Goal: Task Accomplishment & Management: Use online tool/utility

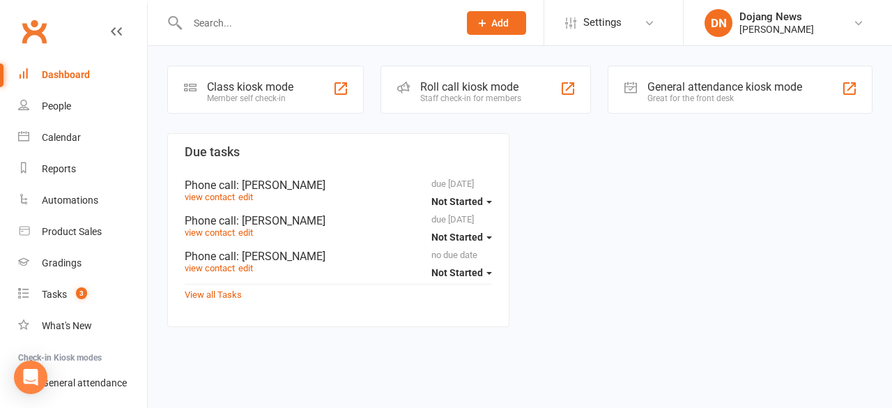
click at [247, 88] on div "Class kiosk mode" at bounding box center [250, 86] width 86 height 13
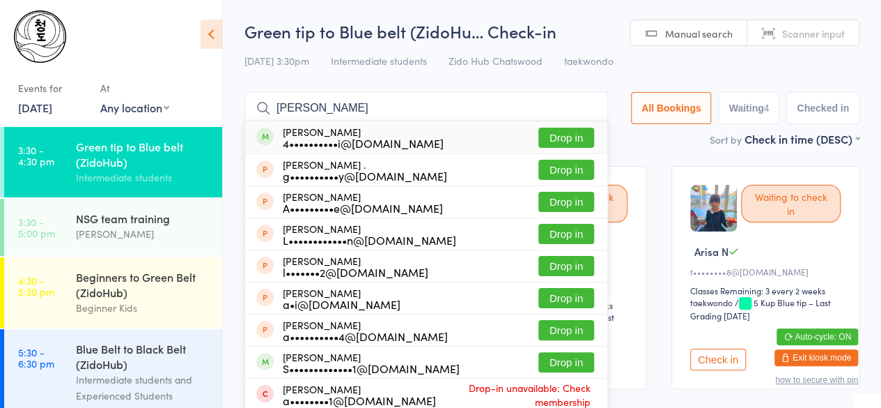
type input "alisa"
click at [326, 137] on div "4••••••••••i@gmail.com" at bounding box center [363, 142] width 161 height 11
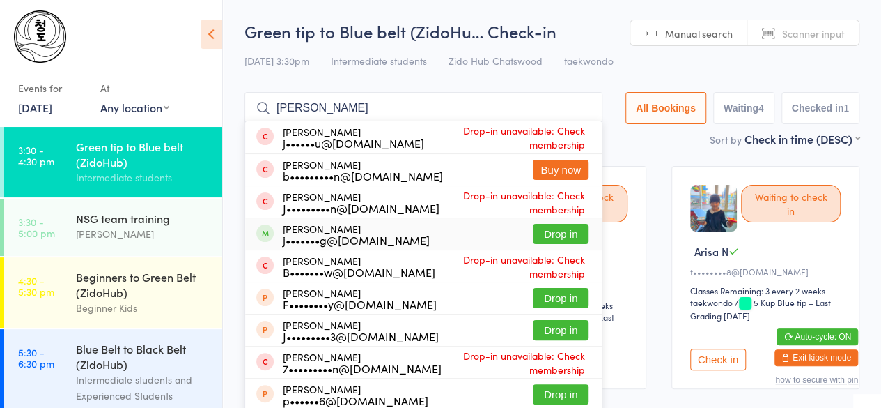
type input "brandon"
click at [343, 239] on div "j•••••••g@hotmail.com" at bounding box center [356, 239] width 147 height 11
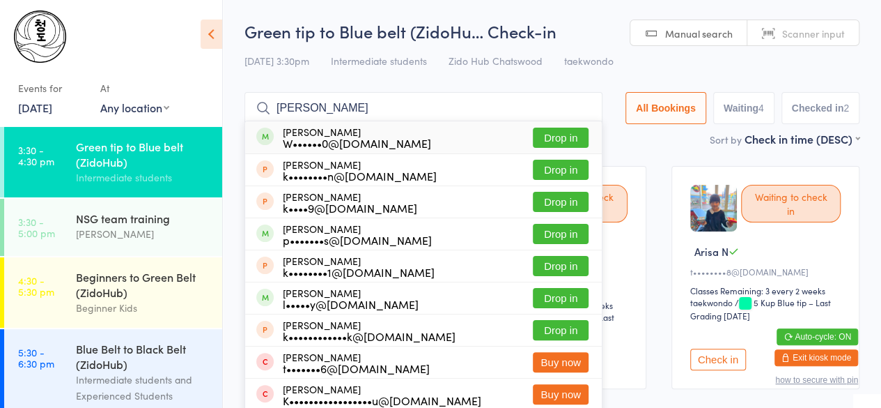
type input "karlen"
click at [371, 143] on div "W••••••0@gmail.com" at bounding box center [357, 142] width 148 height 11
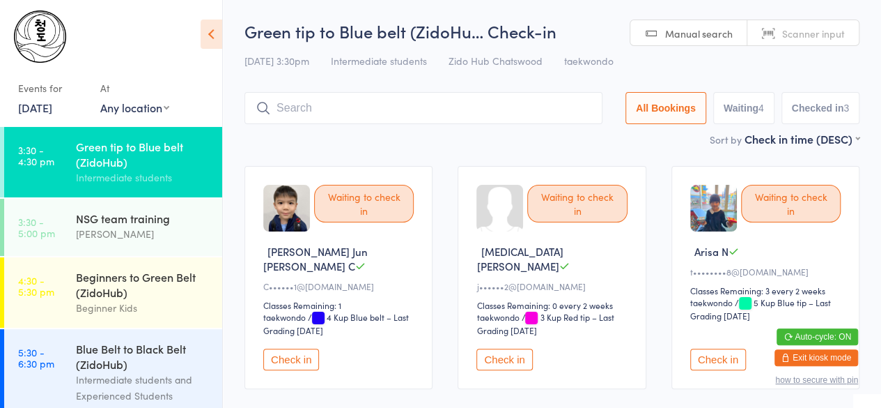
click at [364, 107] on input "search" at bounding box center [424, 108] width 358 height 32
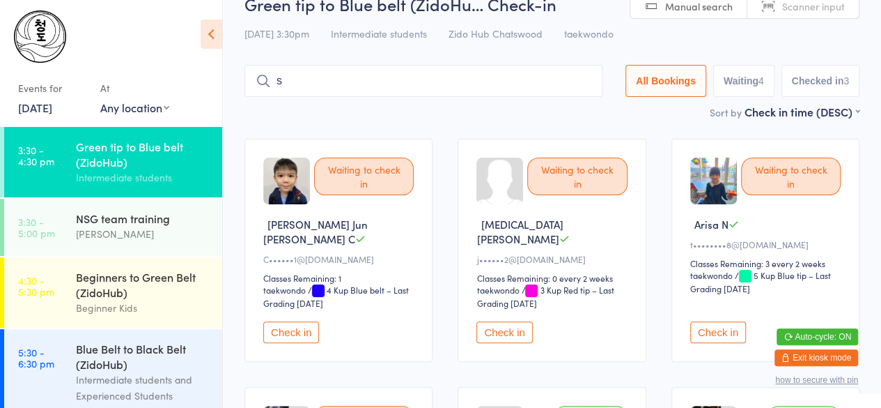
scroll to position [34, 0]
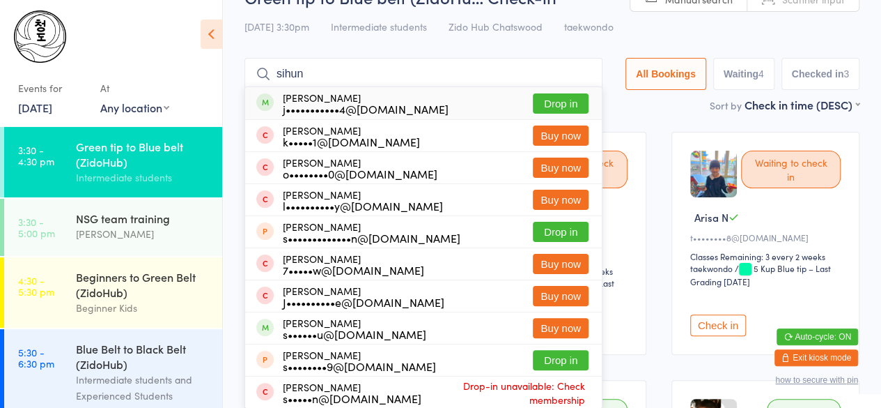
type input "sihun"
click at [364, 107] on div "j•••••••••••4@gmail.com" at bounding box center [366, 108] width 166 height 11
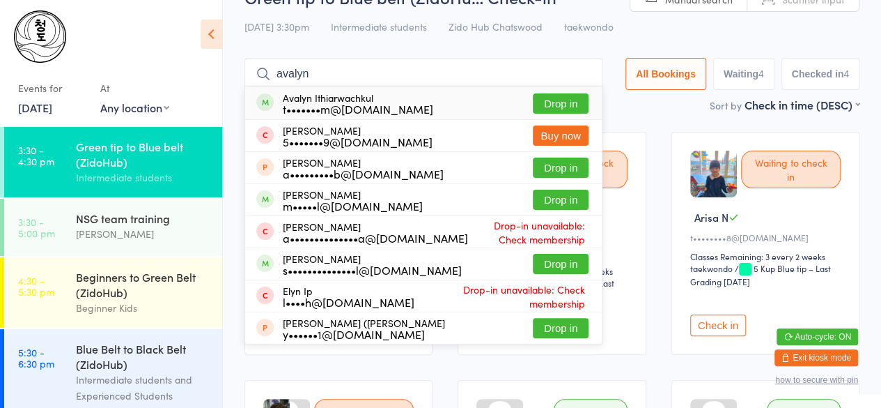
type input "avalyn"
click at [371, 100] on div "Avalyn Ithiarwachkul t•••••••m@gmail.com" at bounding box center [358, 103] width 150 height 22
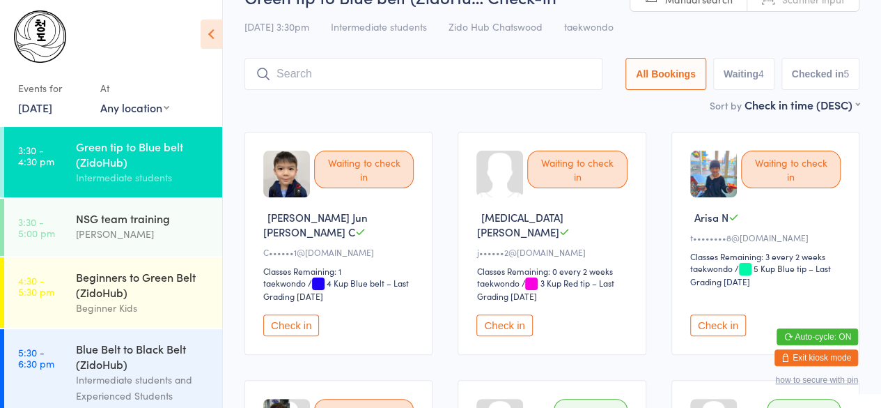
click at [734, 314] on button "Check in" at bounding box center [718, 325] width 56 height 22
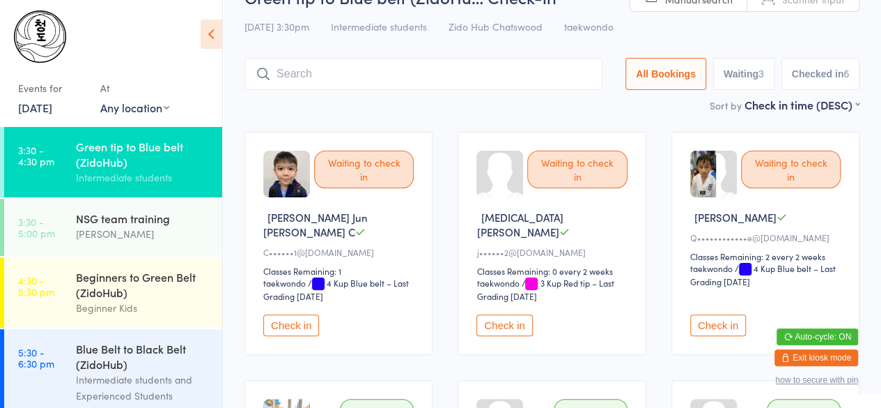
click at [543, 73] on input "search" at bounding box center [424, 74] width 358 height 32
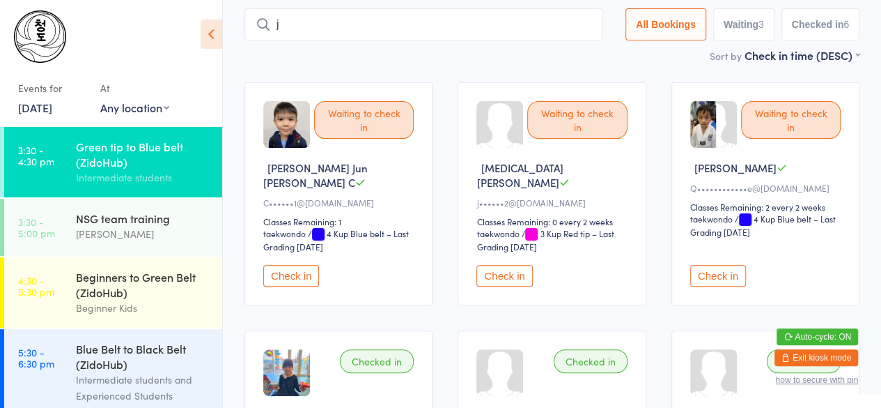
scroll to position [86, 0]
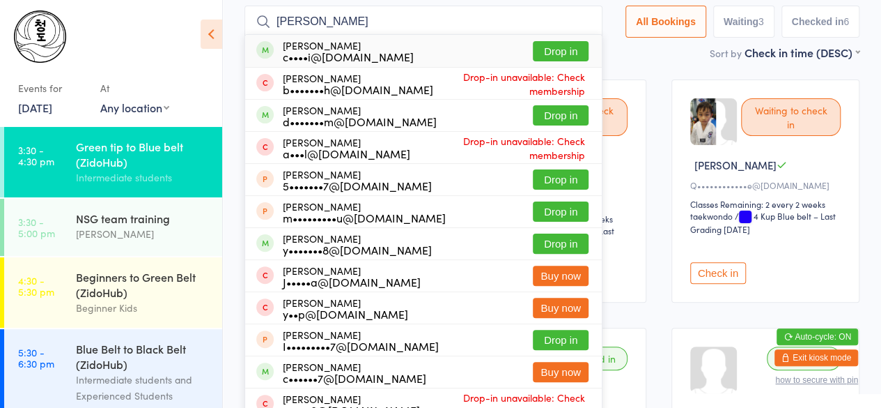
type input "jayden chang"
click at [429, 44] on div "Jayden Chang c••••i@hotmail.com Drop in" at bounding box center [423, 51] width 357 height 32
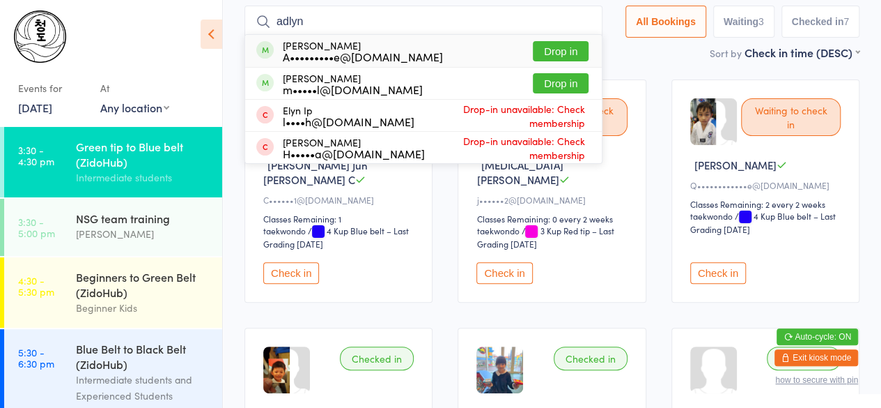
type input "adlyn"
click at [319, 52] on div "A•••••••••e@yahoo.com" at bounding box center [363, 56] width 160 height 11
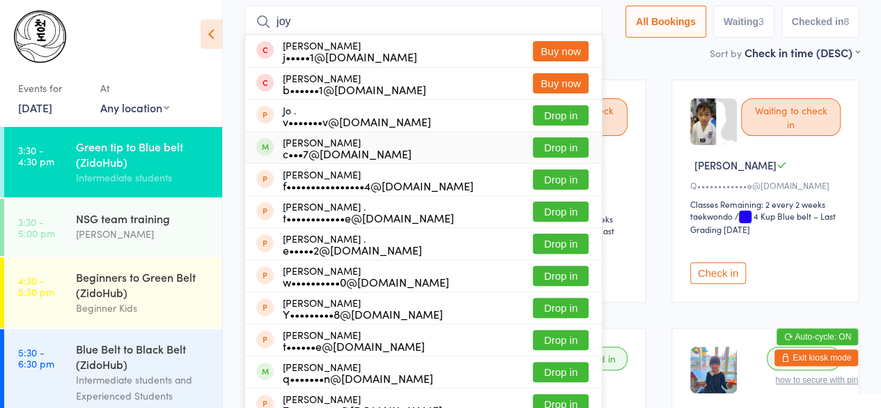
type input "joy"
click at [284, 159] on div "c•••7@naver.com" at bounding box center [347, 153] width 129 height 11
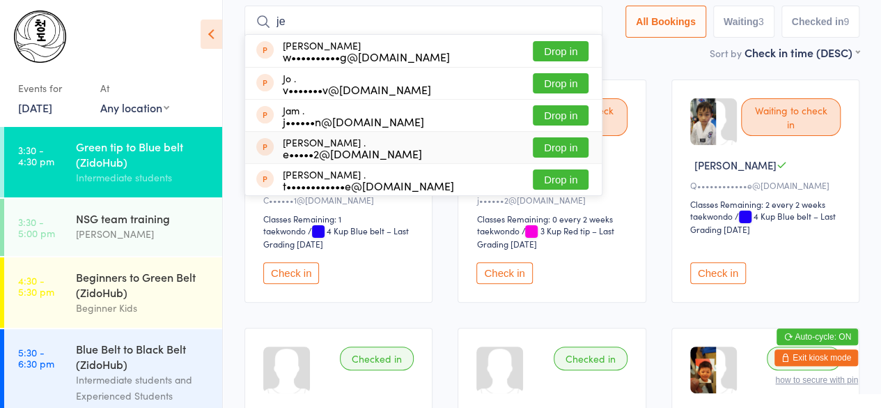
type input "j"
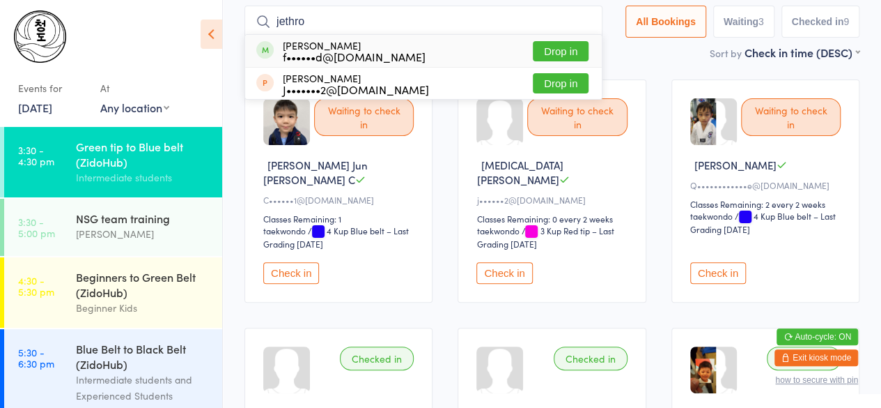
type input "jethro"
click at [301, 51] on div "f••••••d@gmail.com" at bounding box center [354, 56] width 143 height 11
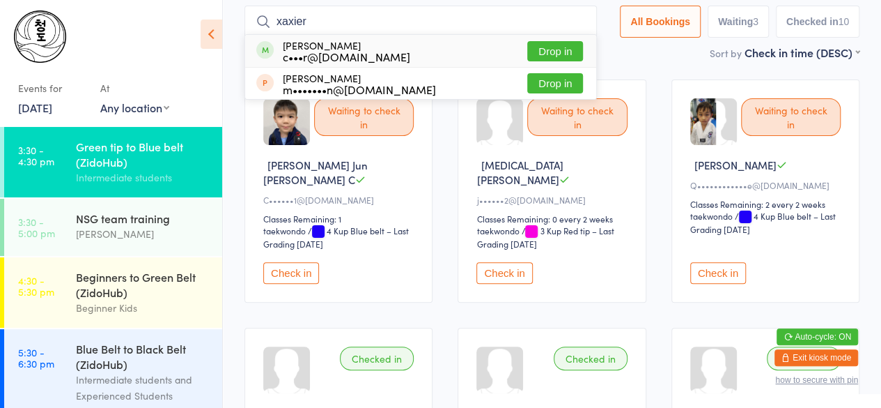
type input "xaxier"
click at [318, 52] on div "c•••r@windowslive.com" at bounding box center [346, 56] width 127 height 11
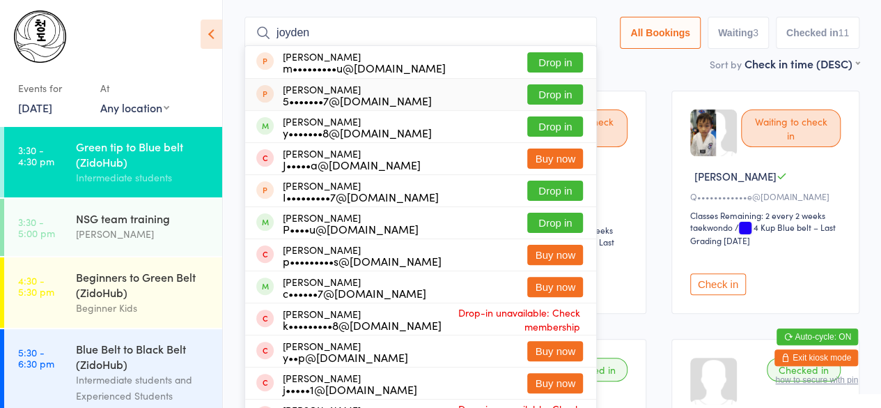
scroll to position [0, 0]
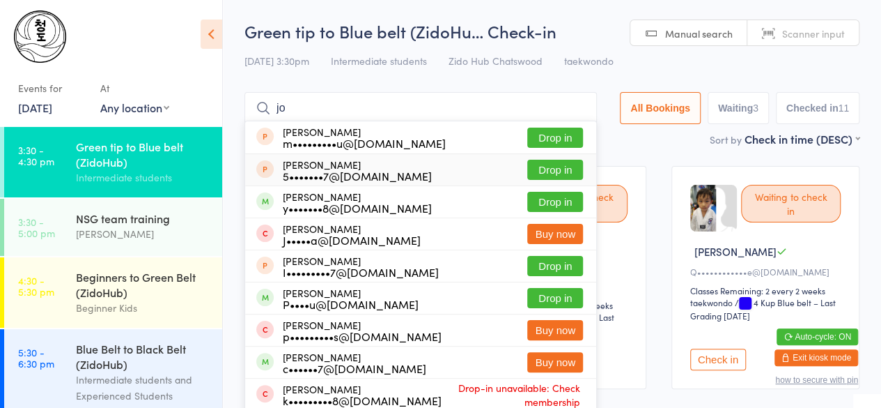
type input "j"
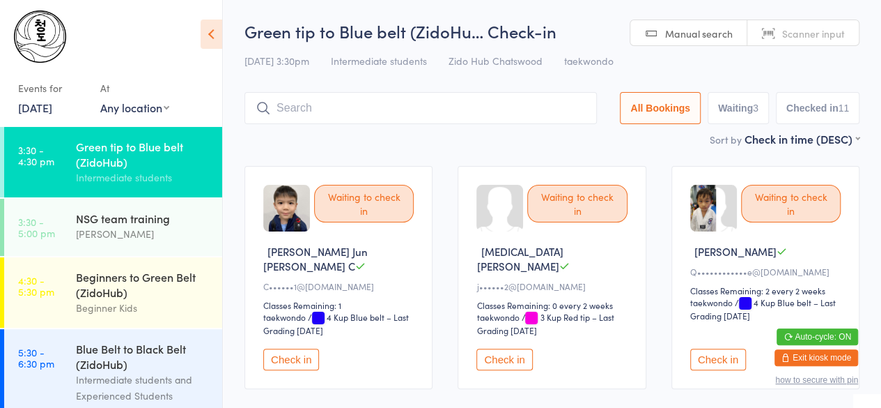
click at [45, 112] on link "12 Aug, 2025" at bounding box center [35, 107] width 34 height 15
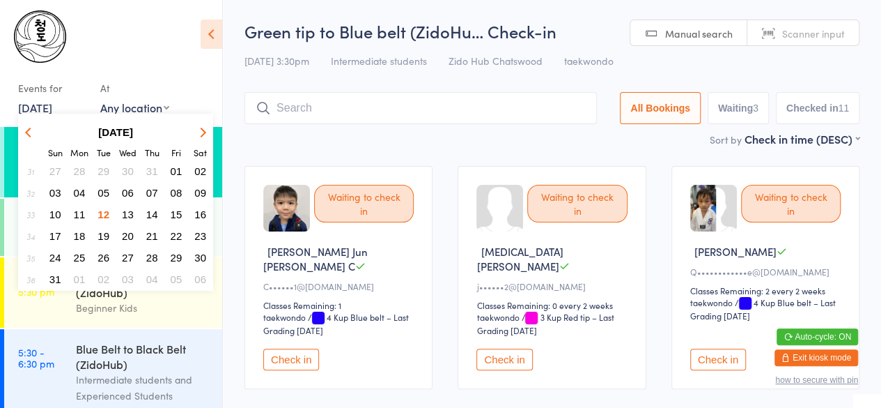
click at [103, 194] on span "05" at bounding box center [104, 193] width 12 height 12
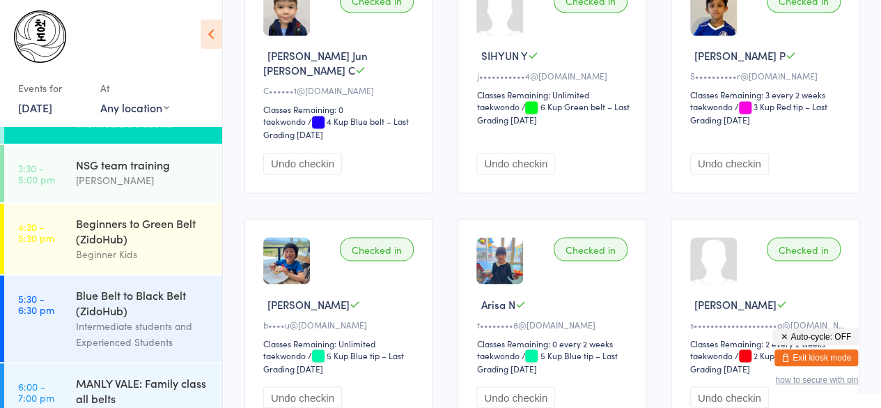
scroll to position [1222, 0]
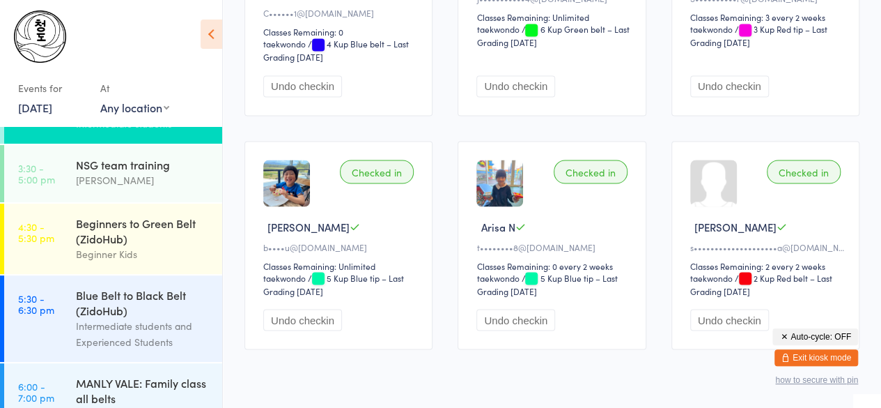
click at [111, 101] on select "Any location Manly Vale (Lovett Street Centre) Mosman Art Gallery Zido Hub Chat…" at bounding box center [134, 107] width 69 height 15
click at [52, 108] on link "5 Aug, 2025" at bounding box center [35, 107] width 34 height 15
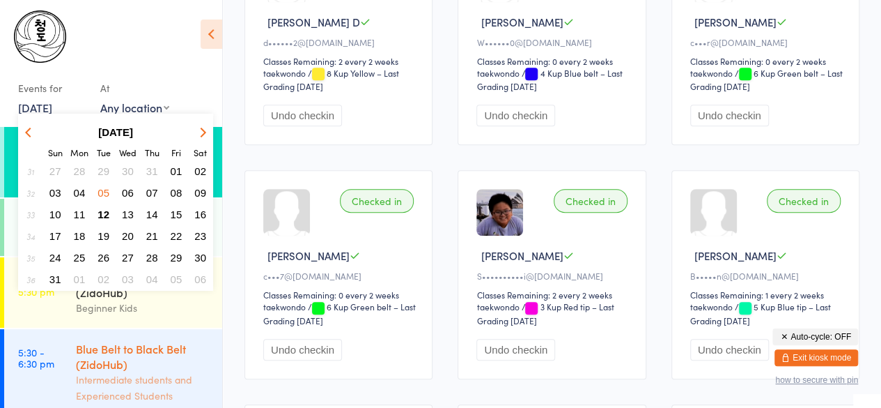
scroll to position [452, 0]
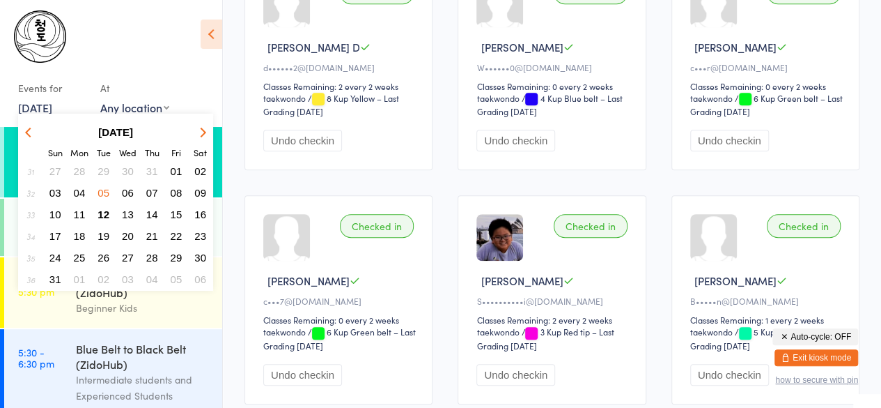
click at [115, 42] on div at bounding box center [104, 40] width 173 height 50
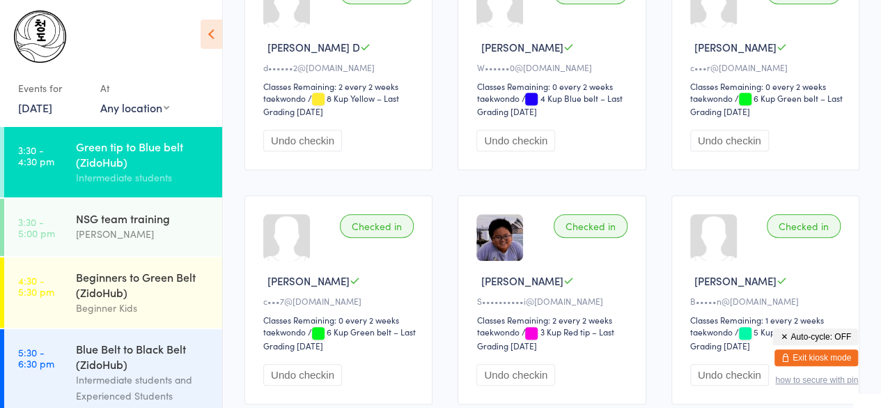
click at [45, 114] on link "5 Aug, 2025" at bounding box center [35, 107] width 34 height 15
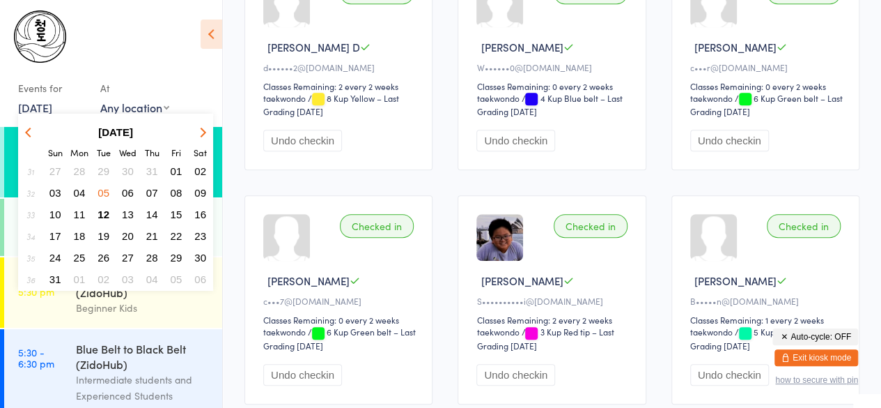
click at [106, 210] on span "12" at bounding box center [104, 214] width 12 height 12
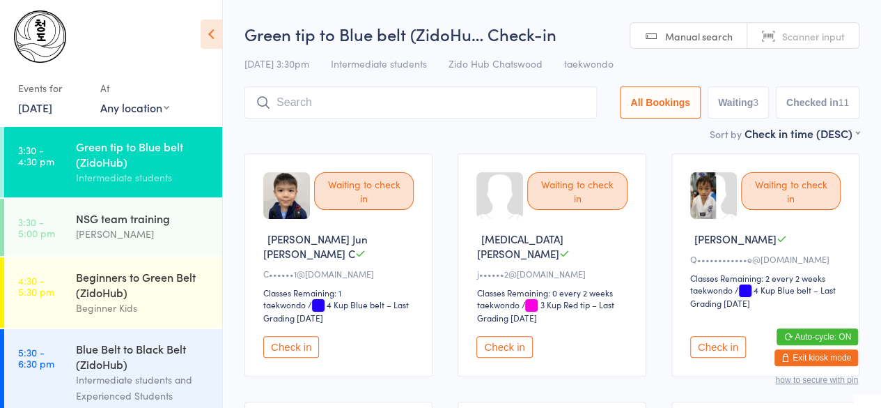
scroll to position [93, 0]
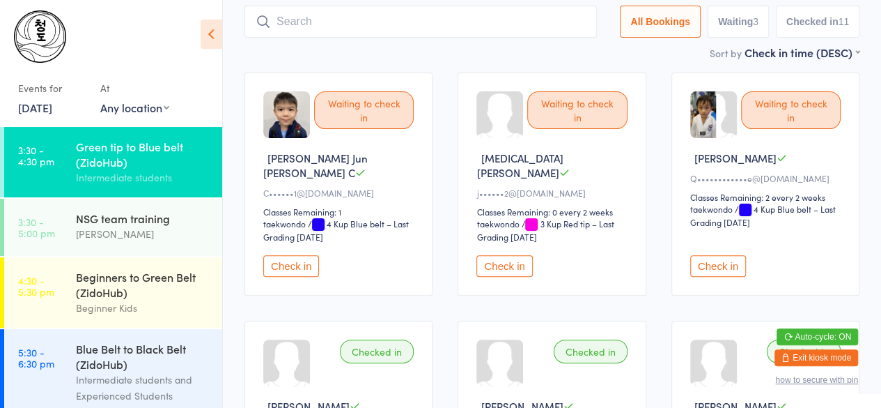
click at [715, 255] on button "Check in" at bounding box center [718, 266] width 56 height 22
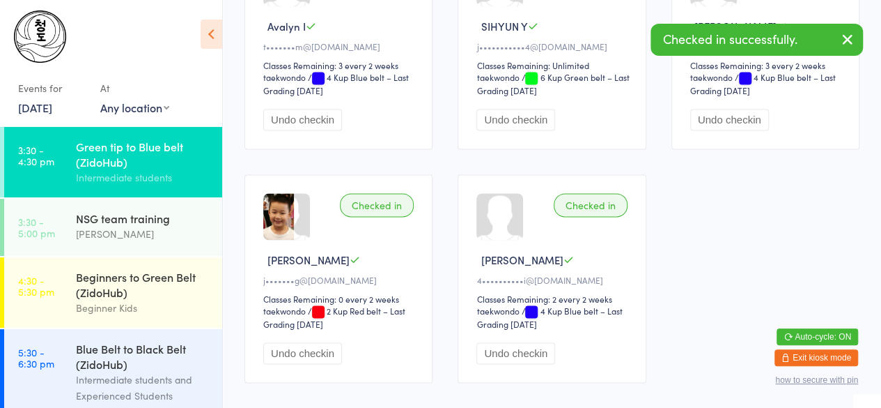
scroll to position [989, 0]
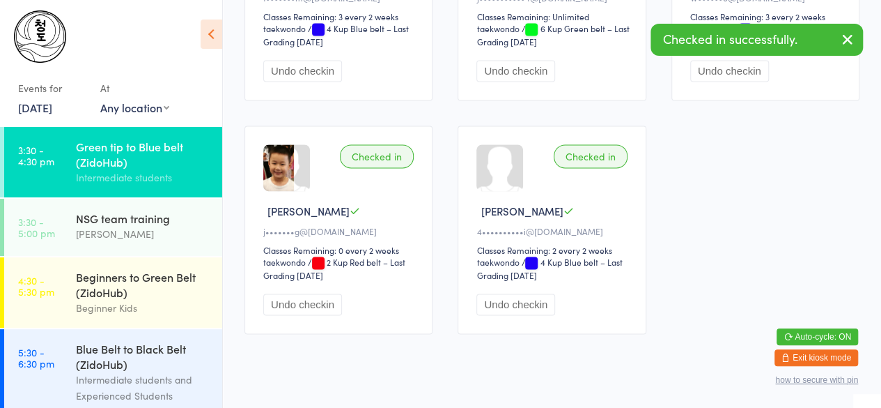
click at [314, 293] on button "Undo checkin" at bounding box center [302, 304] width 79 height 22
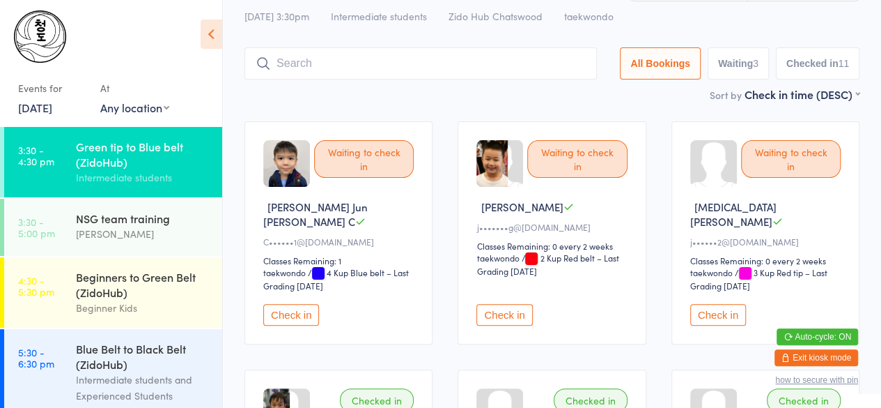
scroll to position [0, 0]
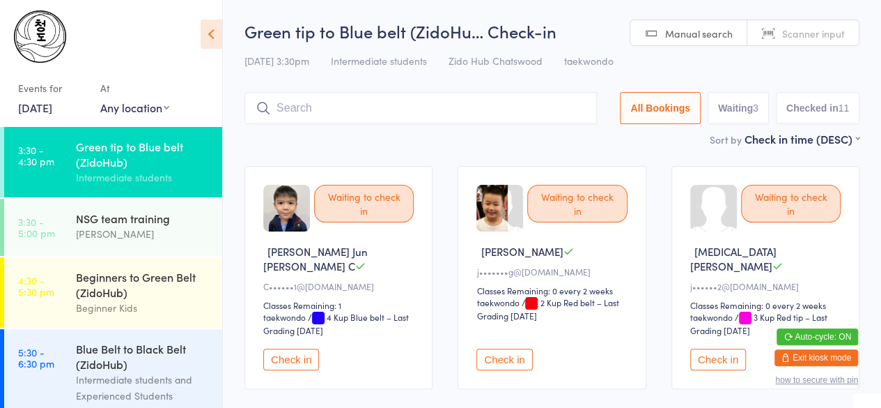
click at [299, 118] on input "search" at bounding box center [421, 108] width 353 height 32
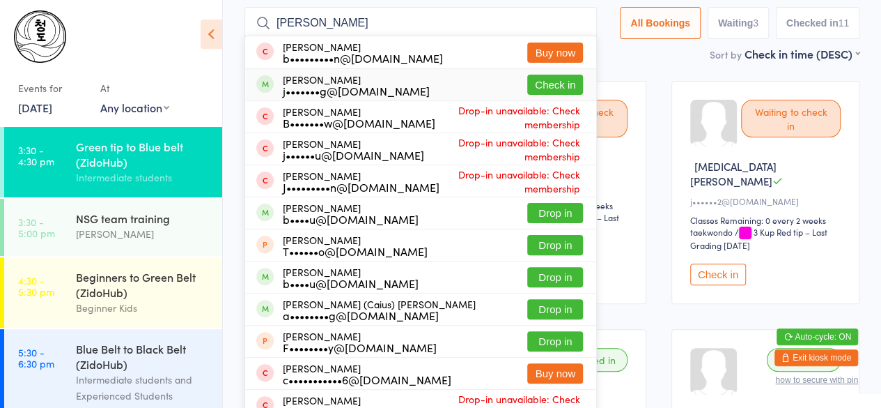
scroll to position [86, 0]
type input "brandon chiu"
click at [320, 209] on div "Brendan Chiu b••••u@hotmail.com" at bounding box center [351, 212] width 136 height 22
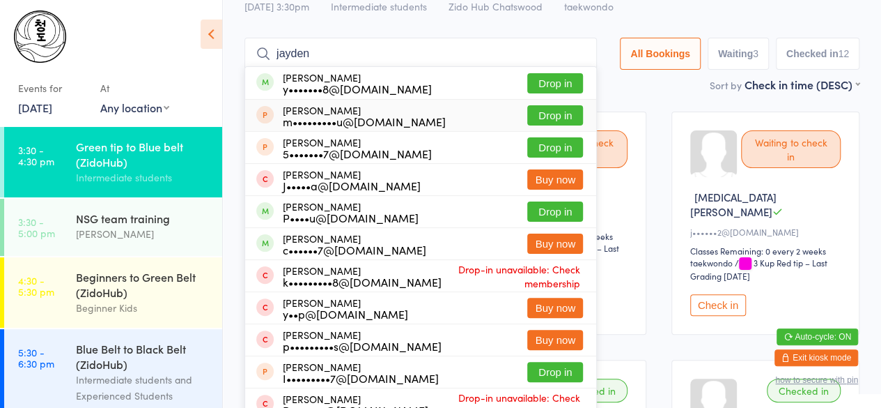
scroll to position [0, 0]
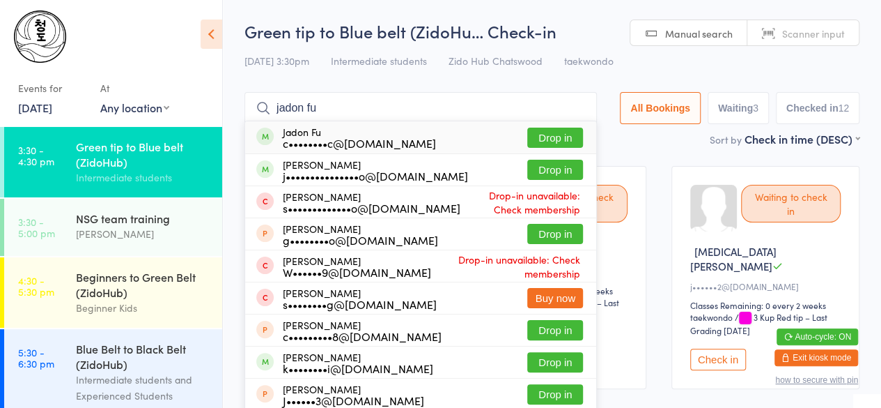
type input "jadon fu"
click at [314, 138] on div "c••••••••c@gmail.com" at bounding box center [359, 142] width 153 height 11
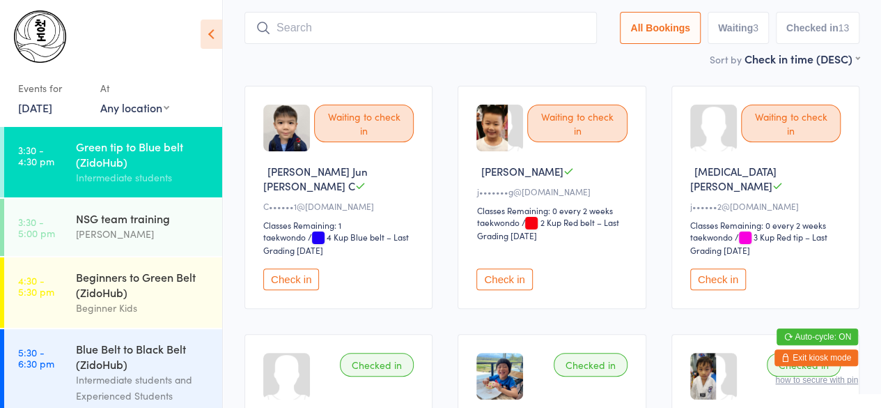
scroll to position [81, 0]
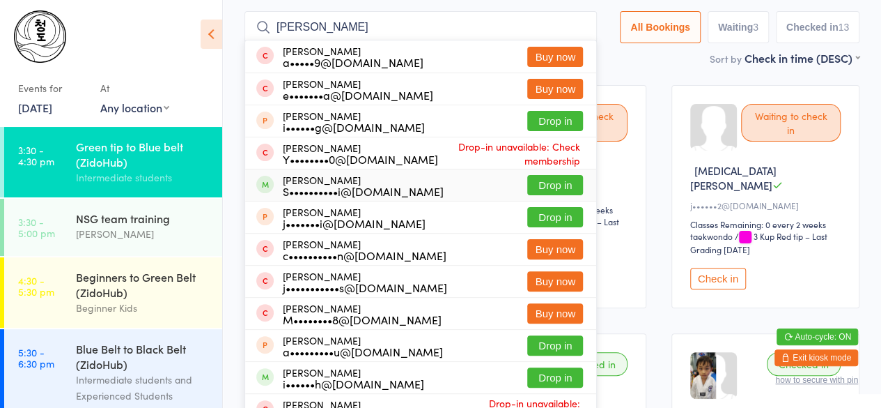
type input "jonathan"
click at [346, 191] on div "S••••••••••i@yahoo.com" at bounding box center [363, 190] width 161 height 11
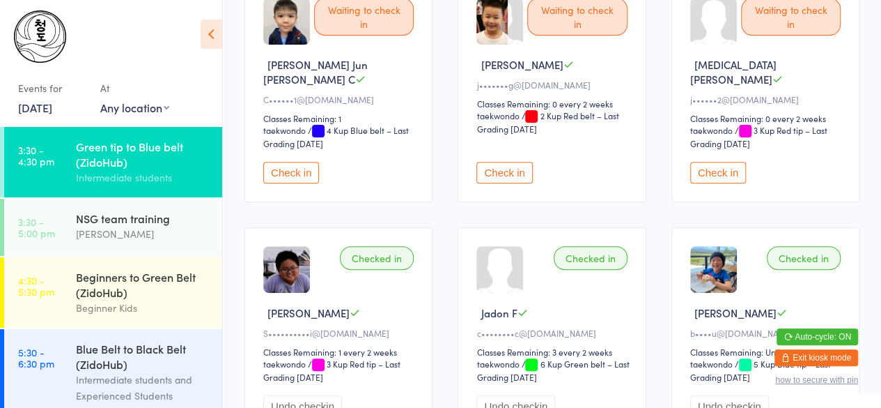
scroll to position [0, 0]
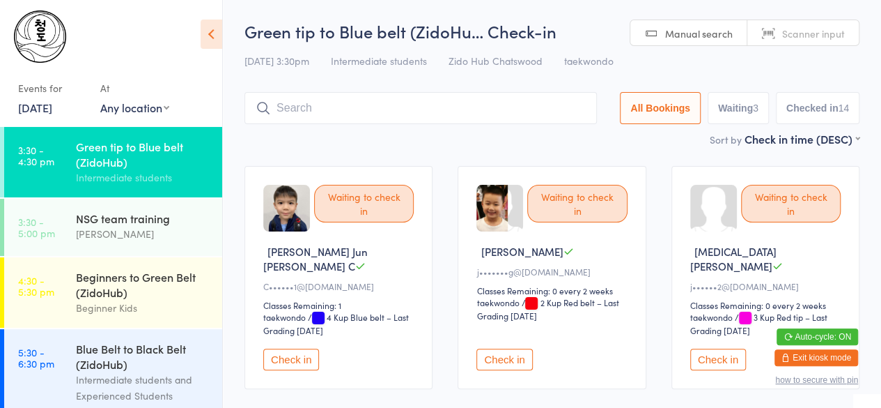
type input "l"
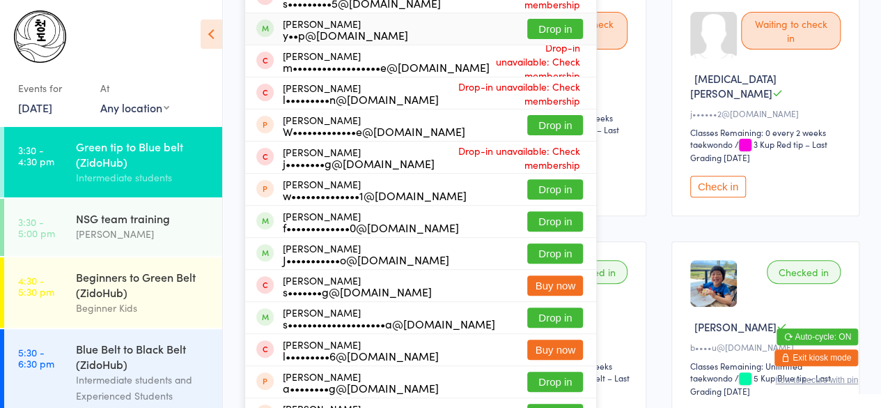
scroll to position [175, 0]
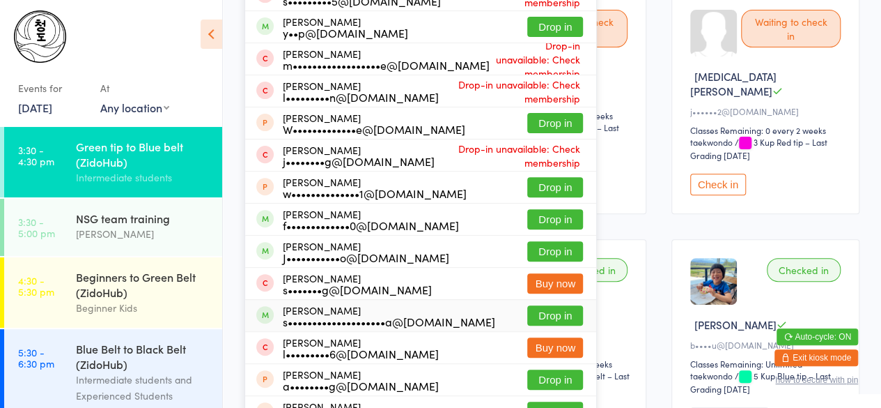
type input "liam f"
click at [306, 322] on div "s••••••••••••••••••••a@gmail.com" at bounding box center [389, 321] width 212 height 11
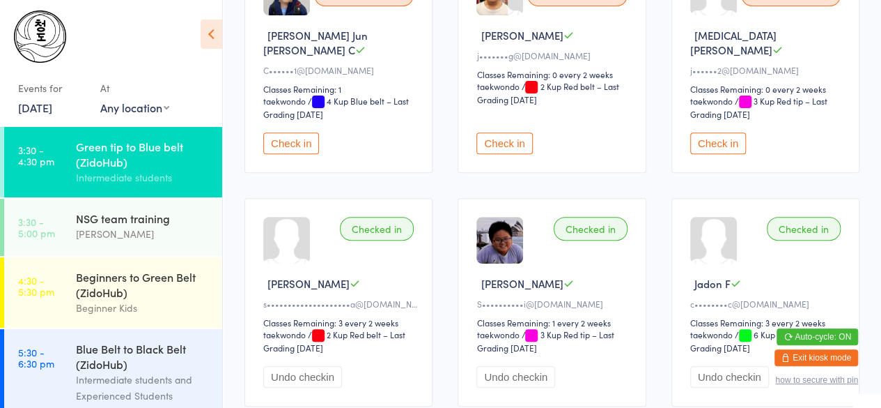
scroll to position [0, 0]
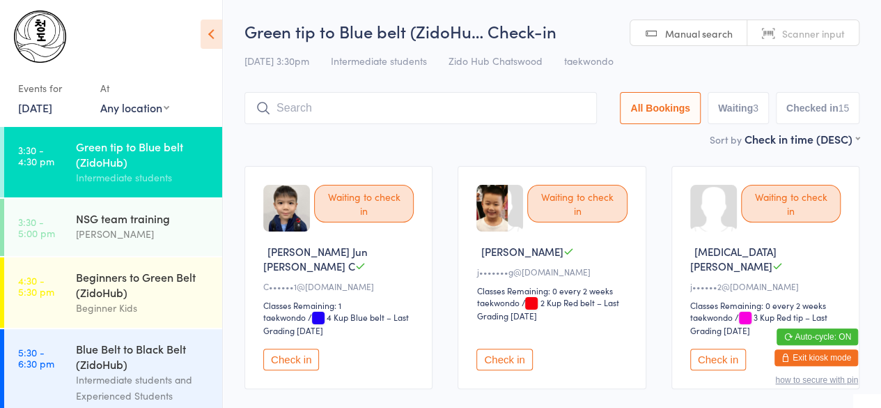
type input "j"
type input "A"
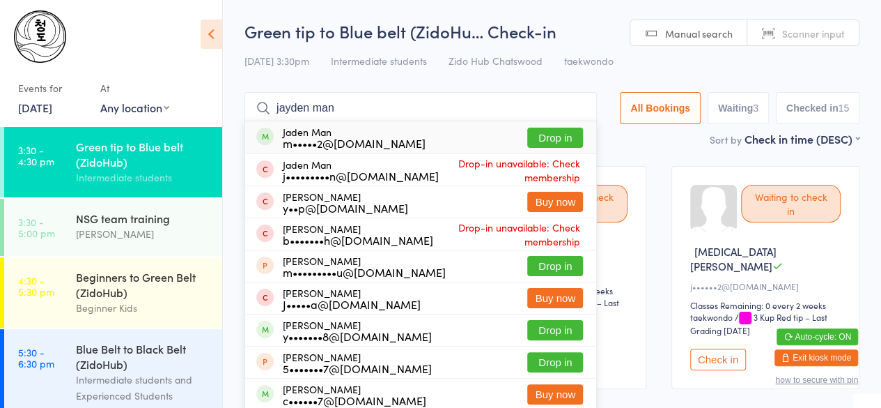
type input "jayden man"
click at [336, 139] on div "m•••••2@hotmail.com" at bounding box center [354, 142] width 143 height 11
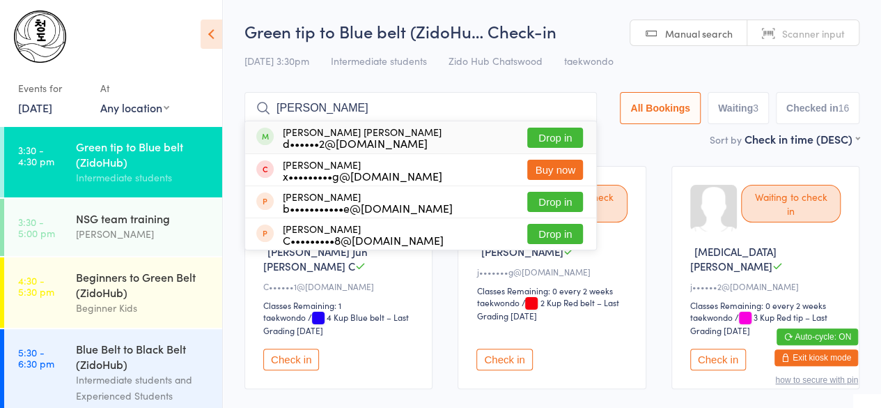
type input "cooper"
click at [336, 139] on div "d••••••2@hotmail.com" at bounding box center [362, 142] width 159 height 11
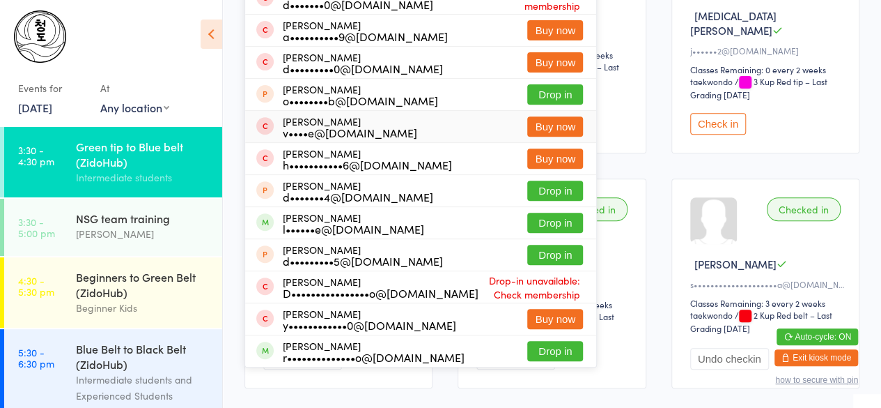
scroll to position [236, 0]
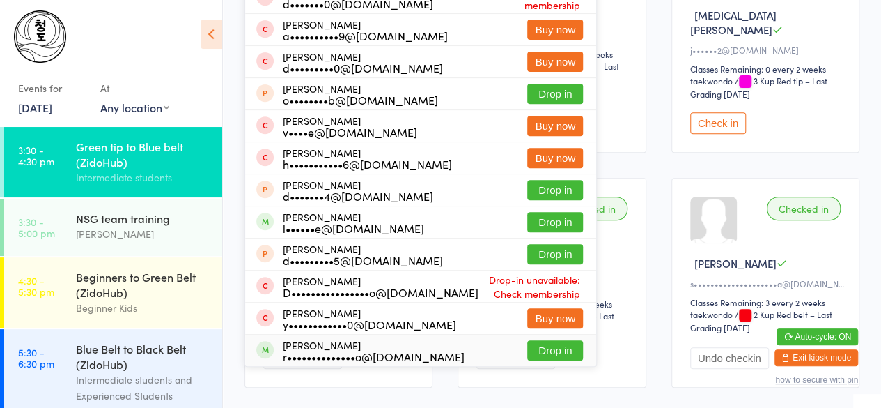
type input "daniel"
click at [550, 345] on button "Drop in" at bounding box center [555, 350] width 56 height 20
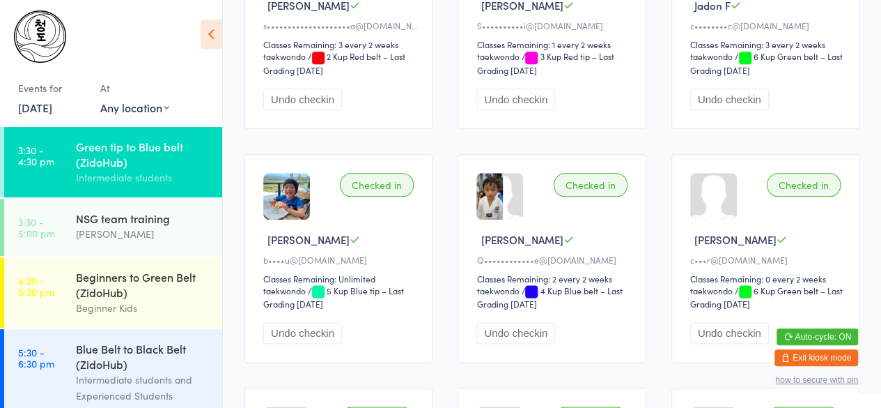
scroll to position [730, 0]
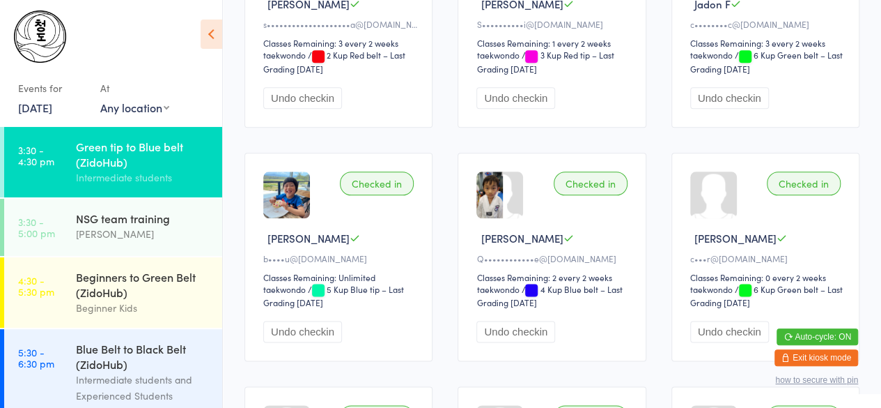
click at [518, 320] on button "Undo checkin" at bounding box center [516, 331] width 79 height 22
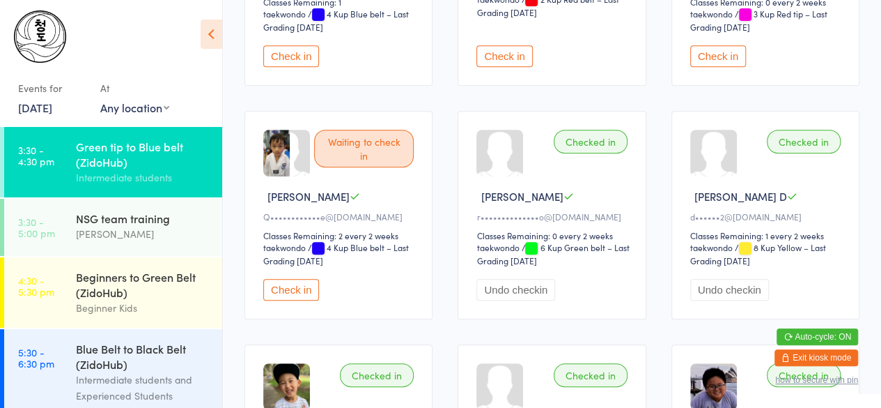
scroll to position [302, 0]
click at [290, 279] on button "Check in" at bounding box center [291, 290] width 56 height 22
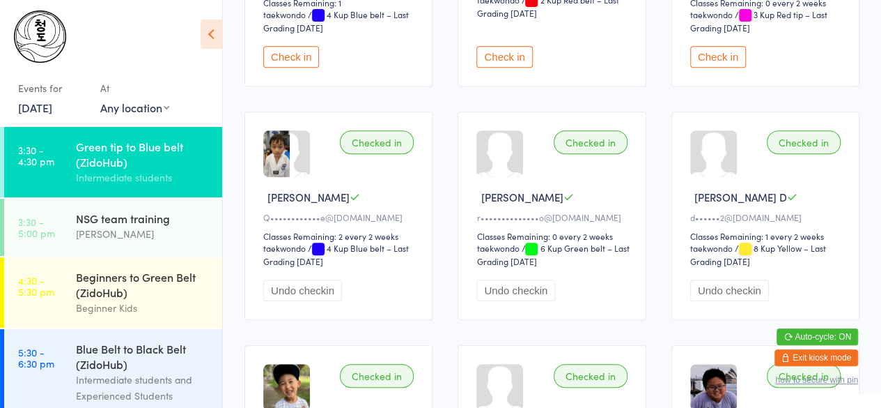
scroll to position [0, 0]
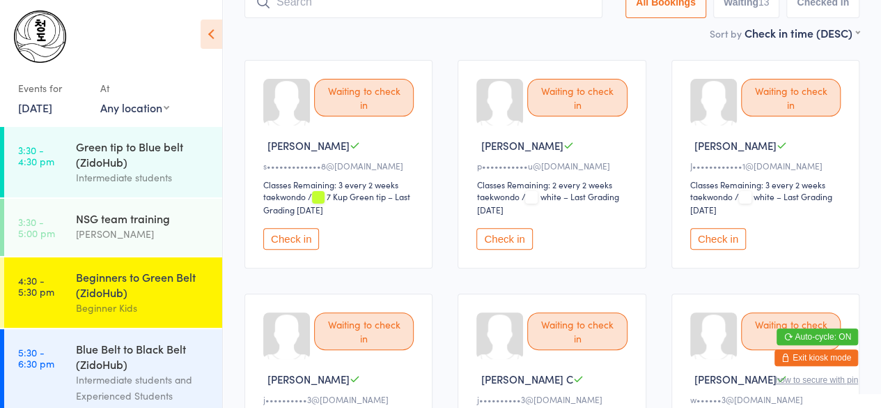
scroll to position [110, 0]
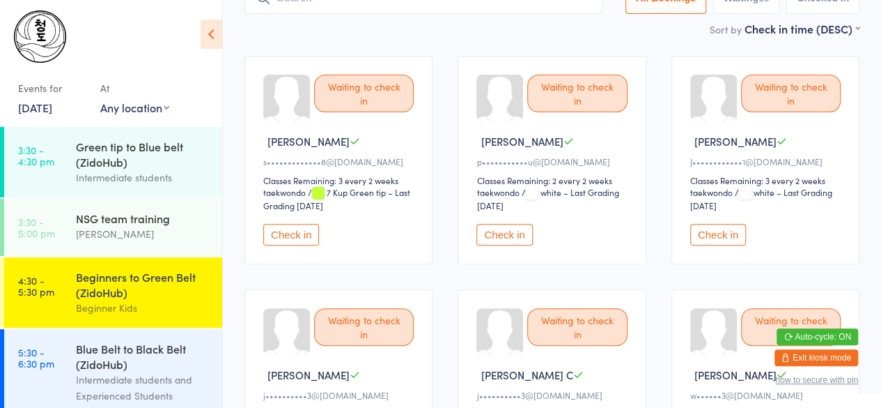
click at [495, 229] on button "Check in" at bounding box center [505, 235] width 56 height 22
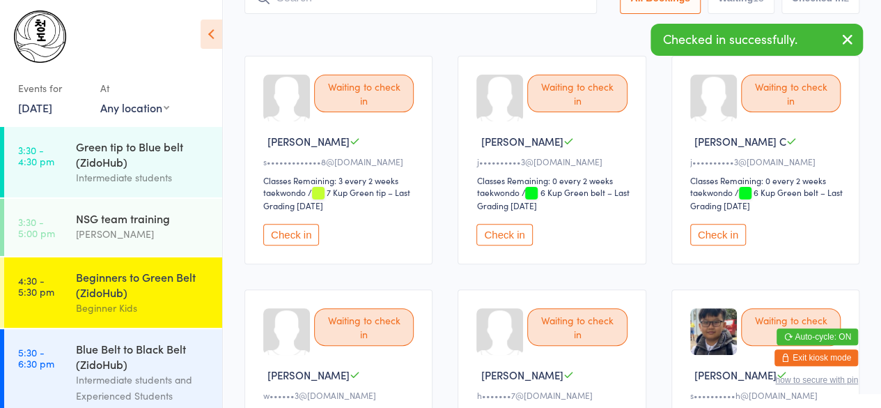
click at [495, 229] on button "Check in" at bounding box center [505, 235] width 56 height 22
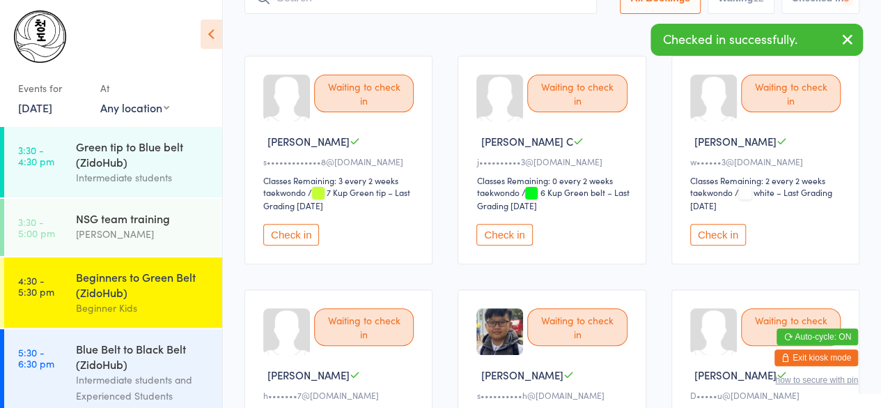
click at [495, 229] on button "Check in" at bounding box center [505, 235] width 56 height 22
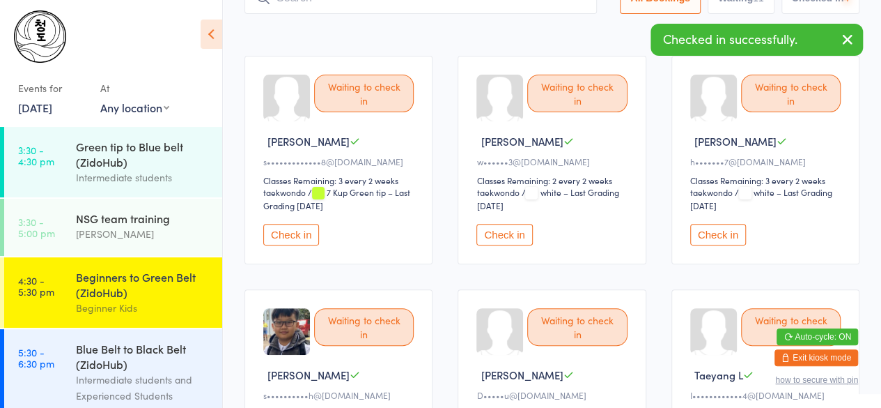
click at [495, 229] on button "Check in" at bounding box center [505, 235] width 56 height 22
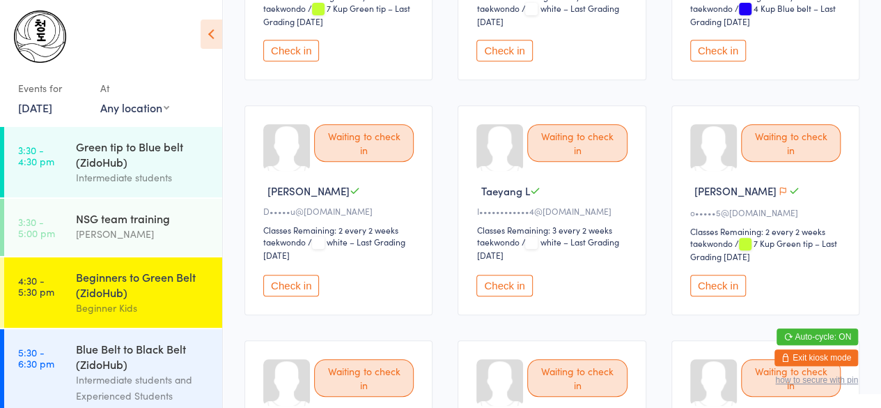
scroll to position [296, 0]
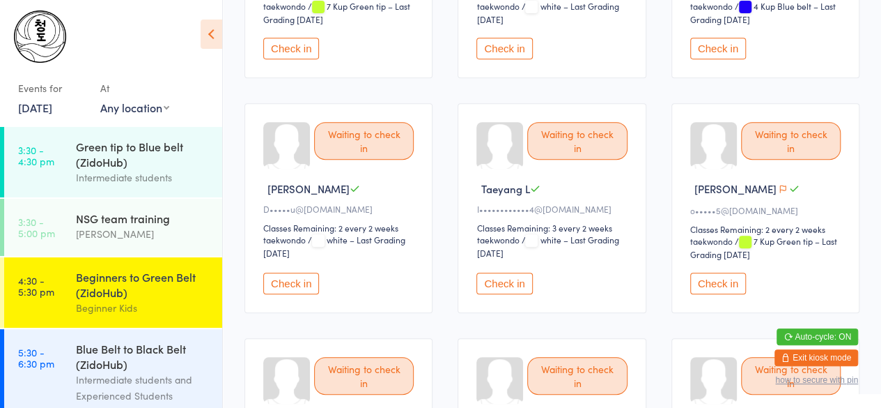
click at [492, 285] on button "Check in" at bounding box center [505, 283] width 56 height 22
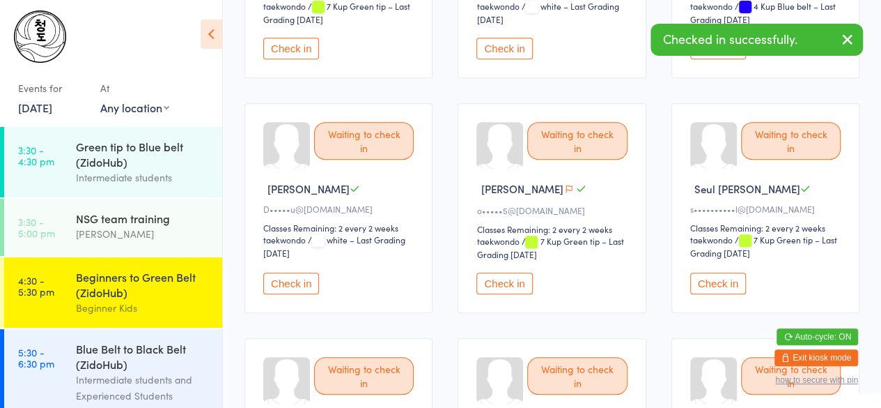
click at [295, 284] on button "Check in" at bounding box center [291, 283] width 56 height 22
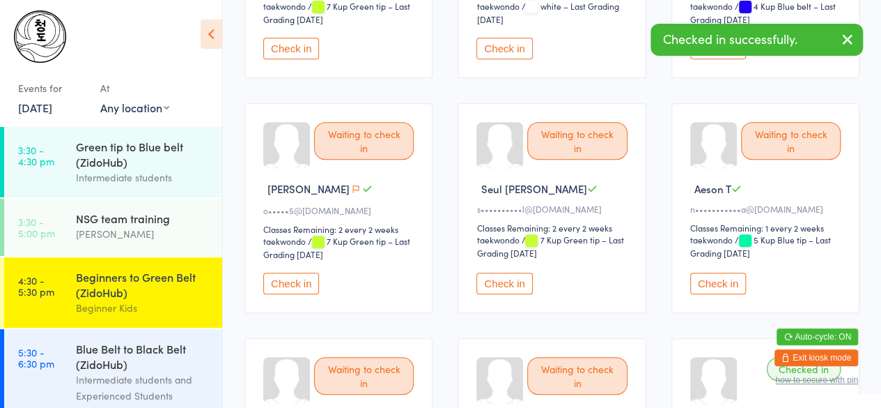
click at [532, 279] on button "Check in" at bounding box center [505, 283] width 56 height 22
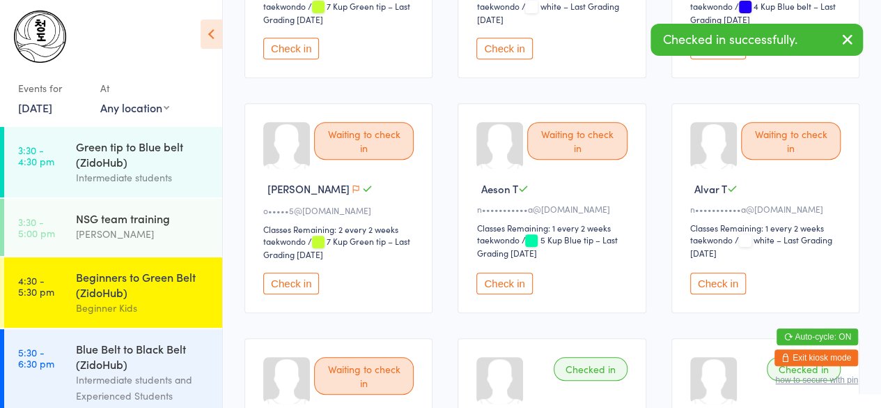
click at [509, 280] on button "Check in" at bounding box center [505, 283] width 56 height 22
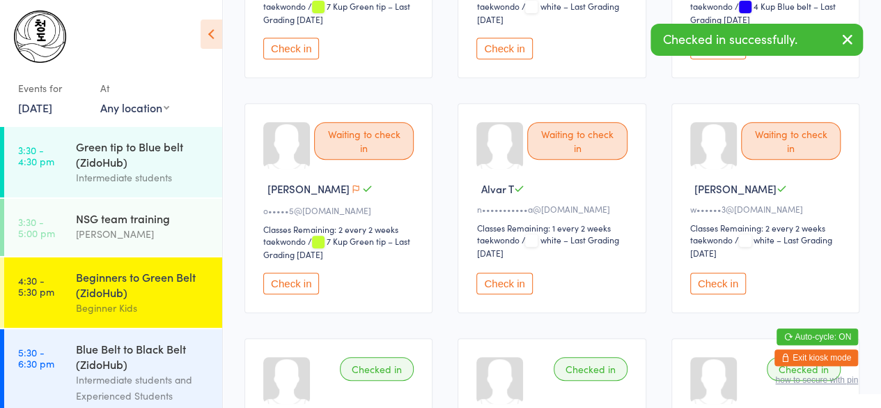
click at [509, 280] on button "Check in" at bounding box center [505, 283] width 56 height 22
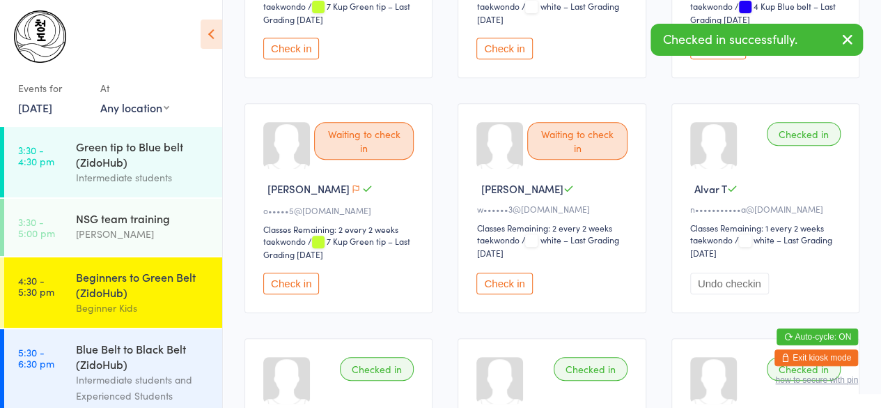
click at [509, 280] on button "Check in" at bounding box center [505, 283] width 56 height 22
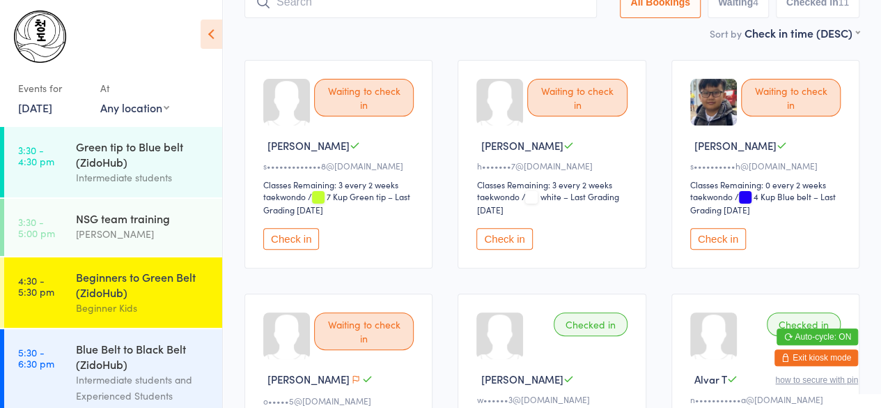
scroll to position [105, 0]
click at [490, 236] on button "Check in" at bounding box center [505, 240] width 56 height 22
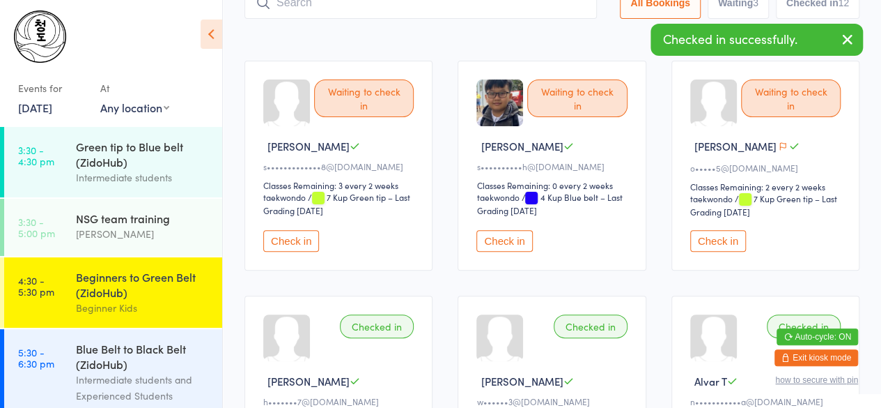
click at [695, 245] on button "Check in" at bounding box center [718, 241] width 56 height 22
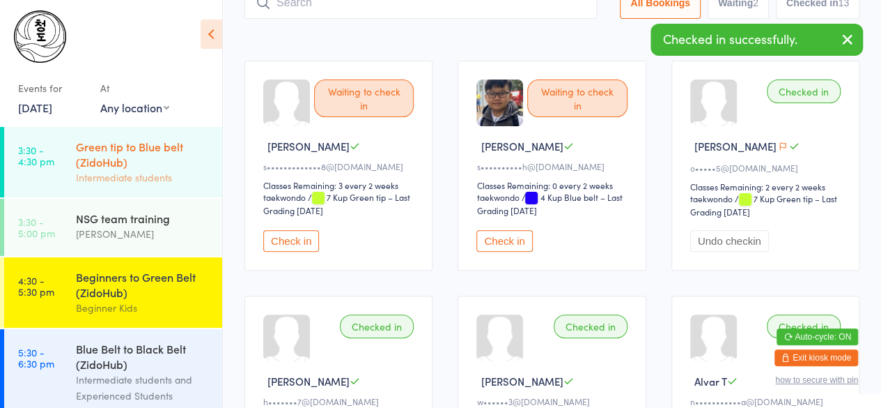
click at [144, 169] on div "Intermediate students" at bounding box center [143, 177] width 134 height 16
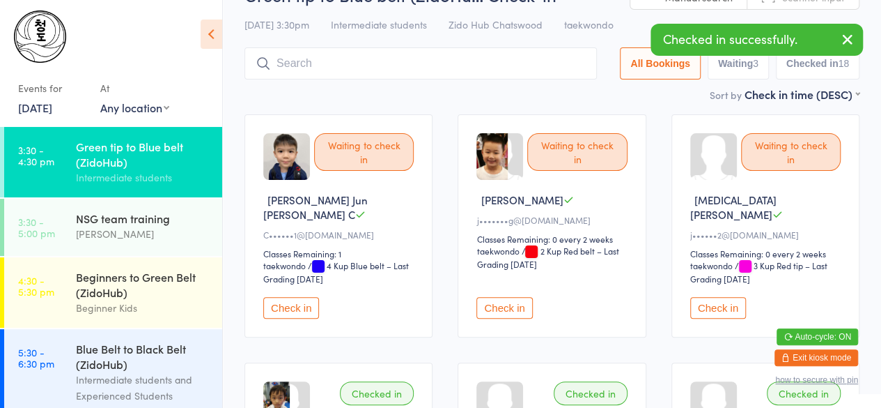
scroll to position [52, 0]
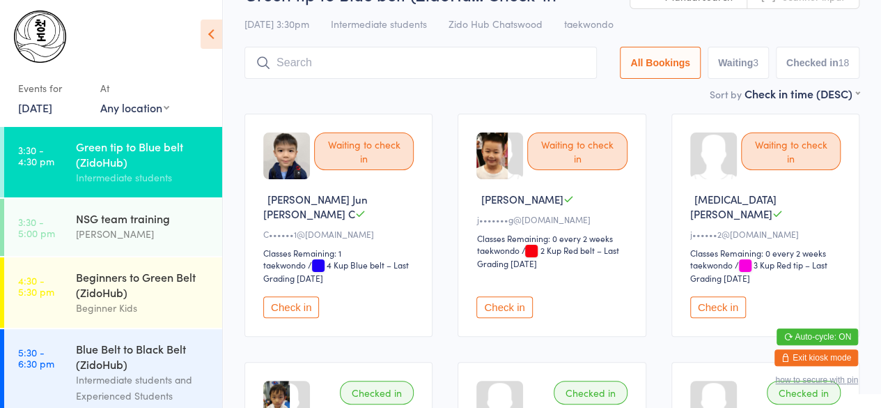
click at [718, 276] on div "Waiting to check in Yasmin E j••••••2@yahoo.com.au Classes Remaining: 0 every 2…" at bounding box center [766, 225] width 188 height 223
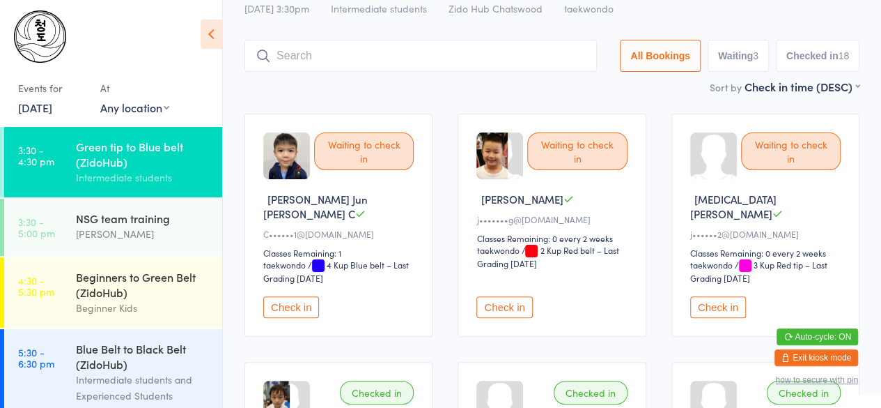
click at [715, 296] on button "Check in" at bounding box center [718, 307] width 56 height 22
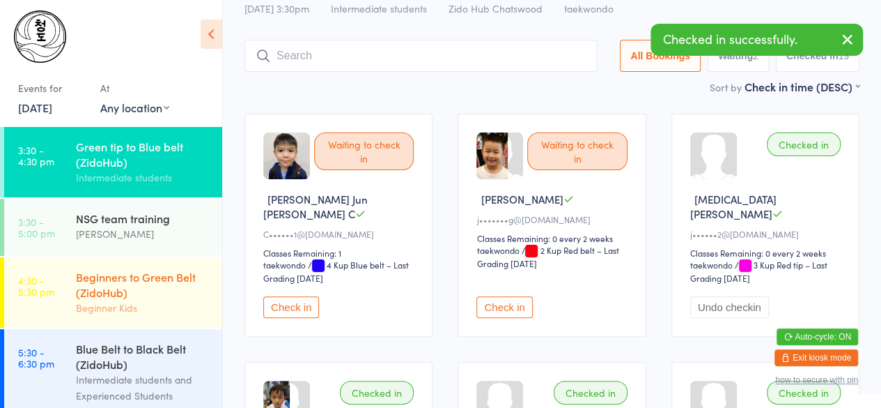
click at [69, 297] on link "4:30 - 5:30 pm Beginners to Green Belt (ZidoHub) Beginner Kids" at bounding box center [113, 292] width 218 height 70
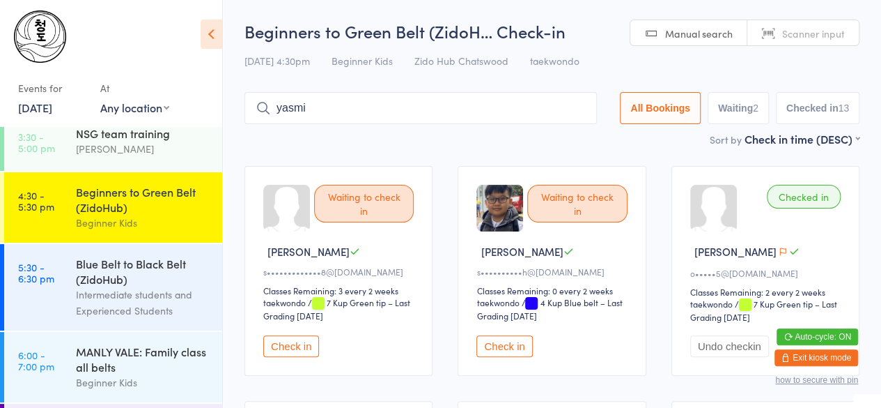
type input "yasmin"
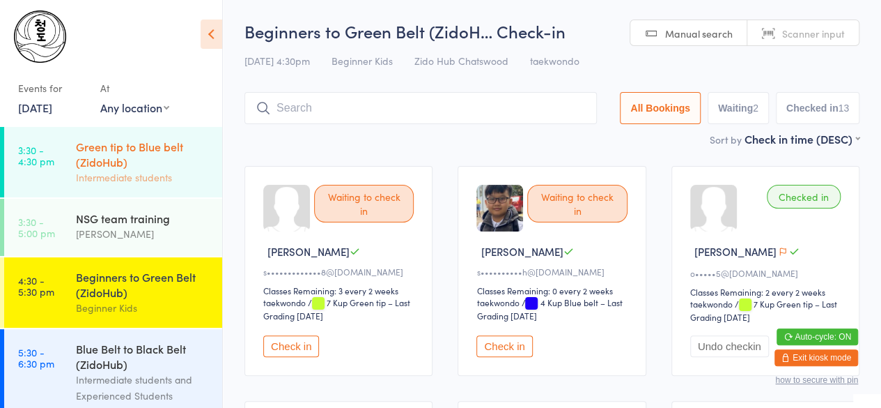
click at [114, 166] on div "Green tip to Blue belt (ZidoHub)" at bounding box center [143, 154] width 134 height 31
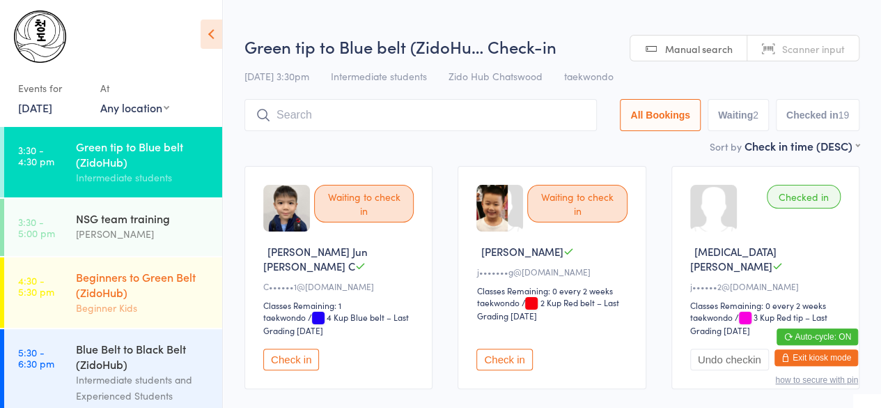
click at [98, 291] on div "Beginners to Green Belt (ZidoHub)" at bounding box center [143, 284] width 134 height 31
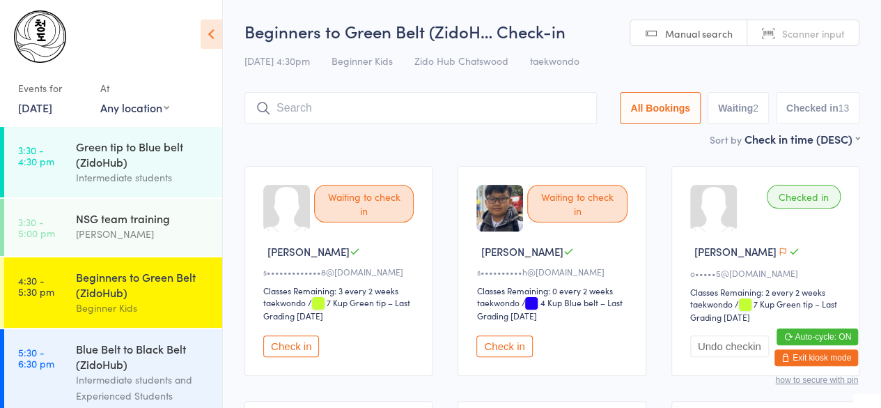
click at [283, 338] on button "Check in" at bounding box center [291, 346] width 56 height 22
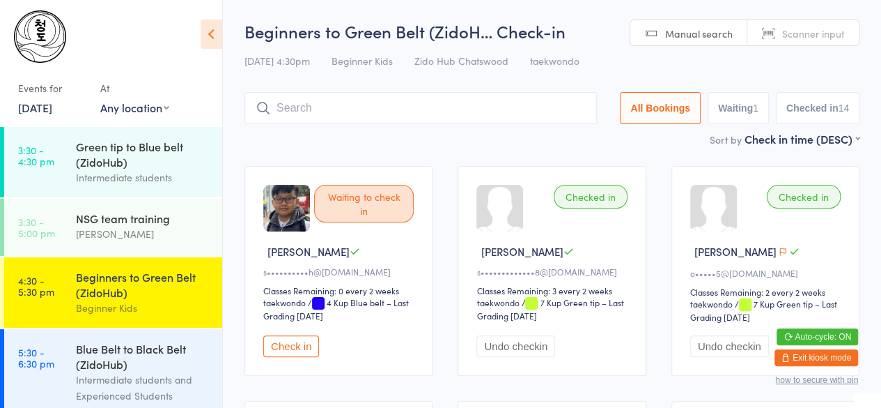
click at [371, 113] on input "search" at bounding box center [421, 108] width 353 height 32
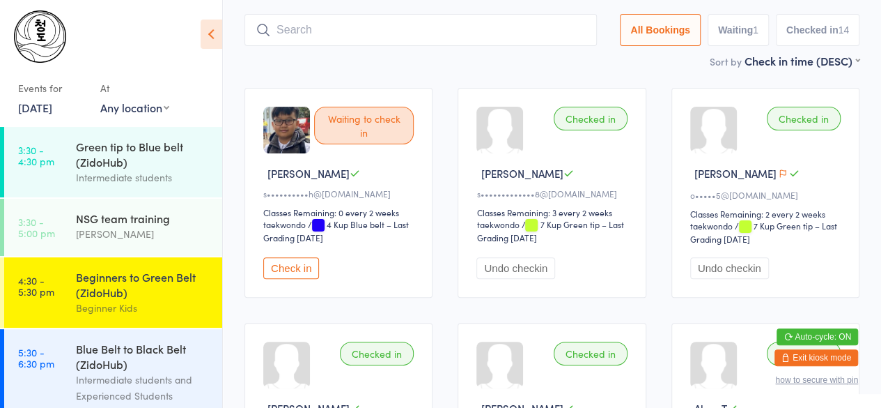
scroll to position [93, 0]
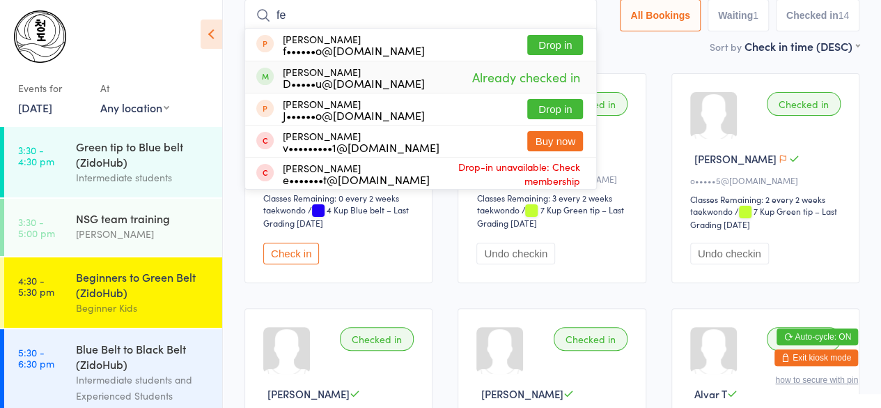
type input "f"
